Goal: Communication & Community: Connect with others

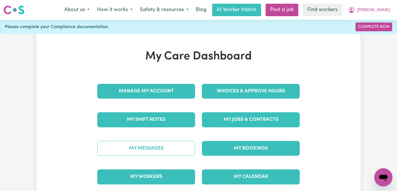
click at [147, 147] on link "My Messages" at bounding box center [146, 148] width 98 height 15
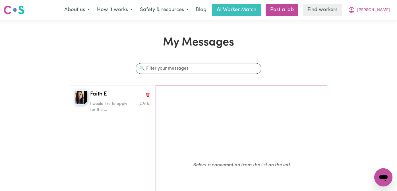
click at [172, 125] on p "Select a conversation from the list on the left" at bounding box center [241, 165] width 171 height 159
